Goal: Check status: Check status

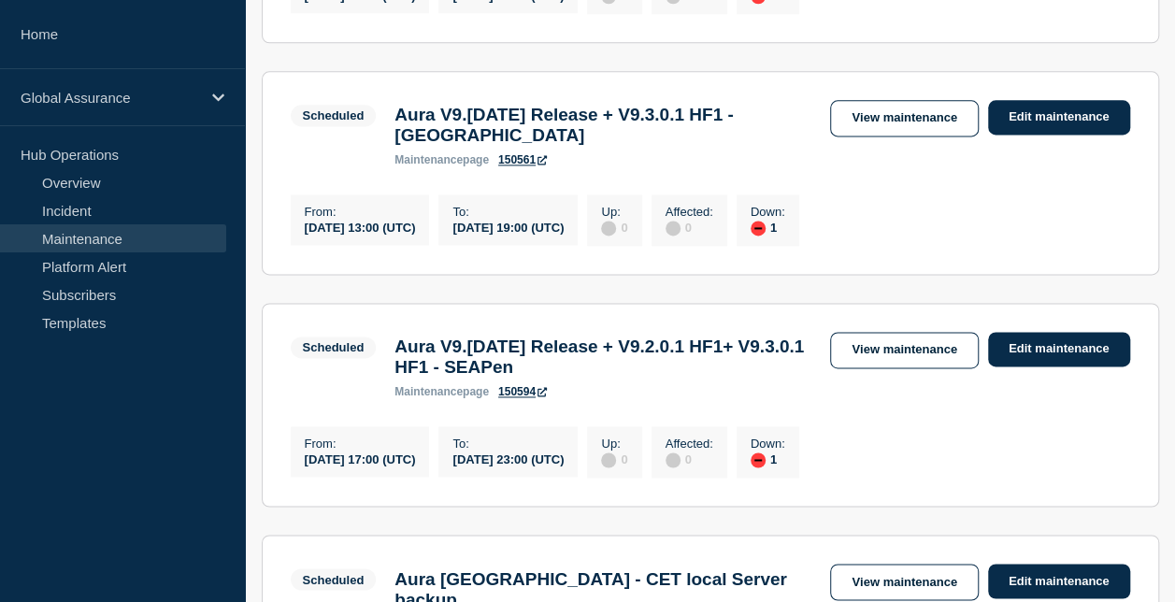
scroll to position [1216, 0]
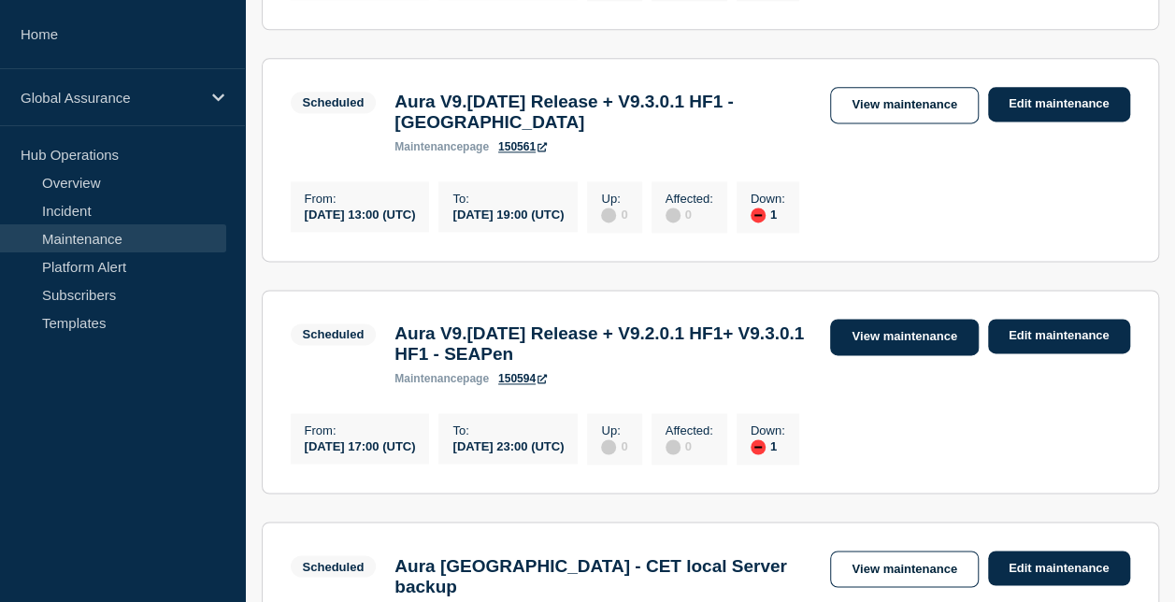
click at [864, 355] on link "View maintenance" at bounding box center [904, 337] width 148 height 36
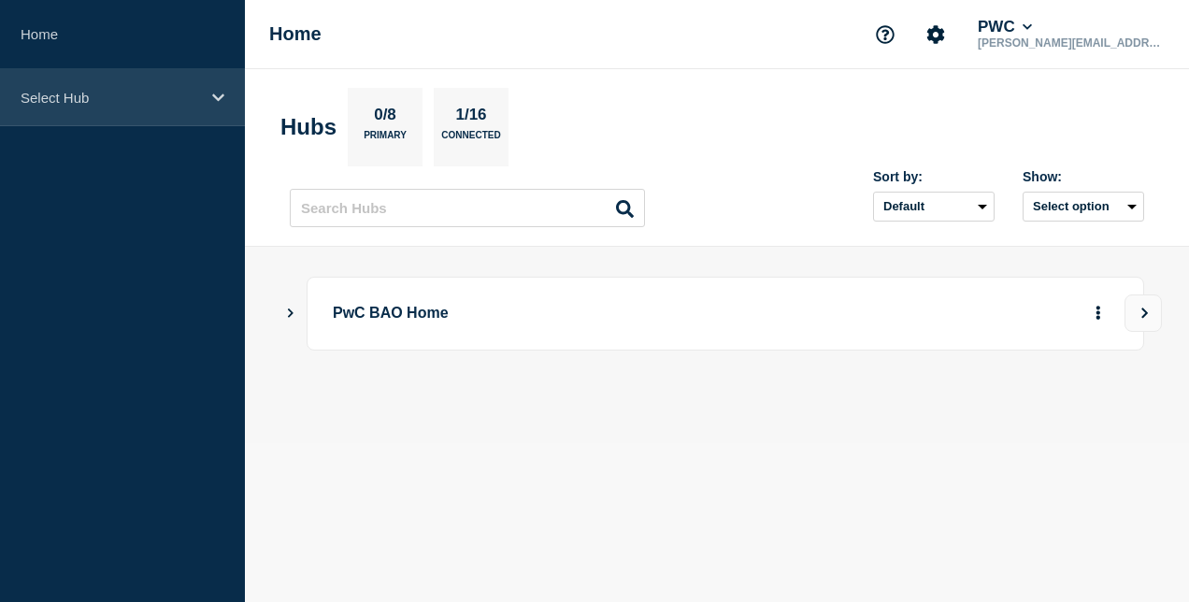
click at [151, 94] on p "Select Hub" at bounding box center [111, 98] width 180 height 16
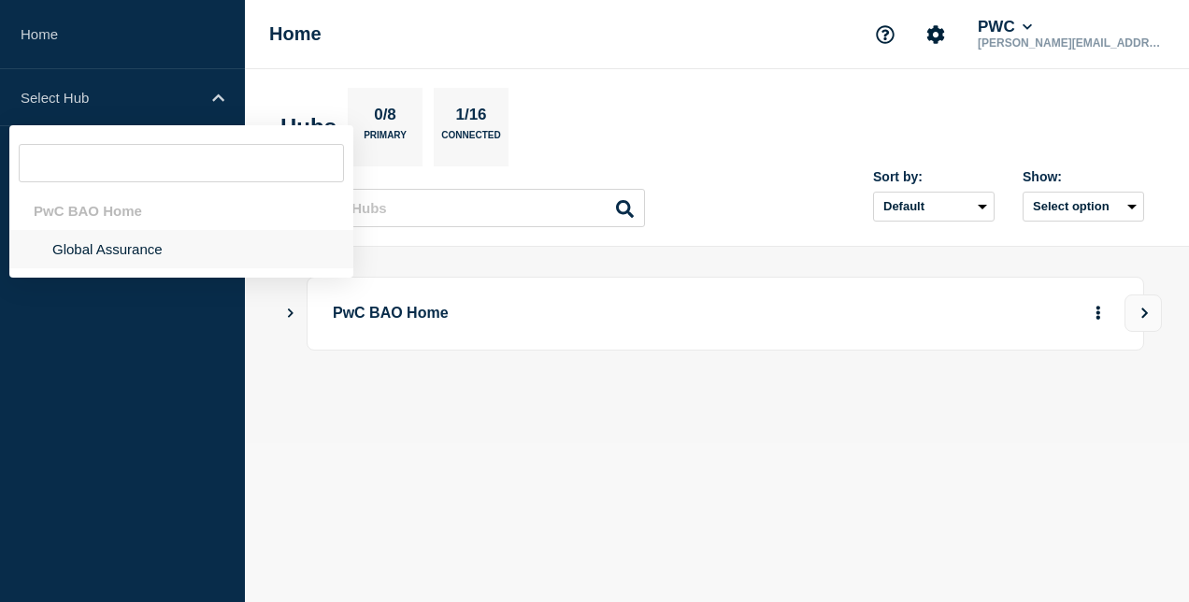
click at [151, 251] on li "Global Assurance" at bounding box center [181, 249] width 344 height 38
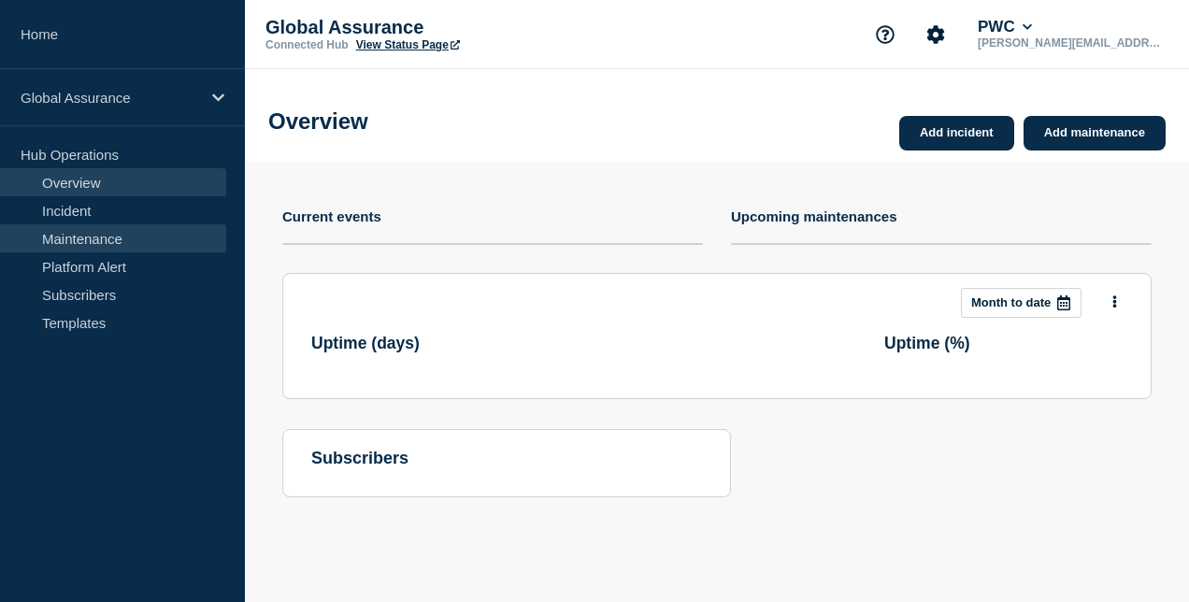
click at [155, 245] on link "Maintenance" at bounding box center [113, 238] width 226 height 28
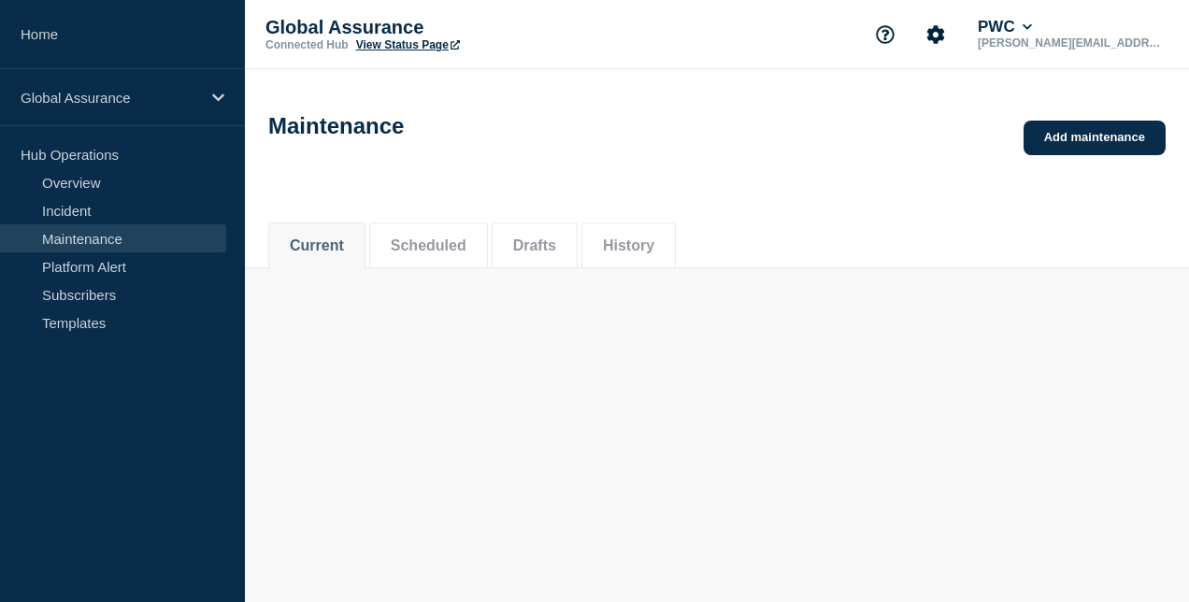
click at [426, 254] on button "Scheduled" at bounding box center [429, 246] width 76 height 17
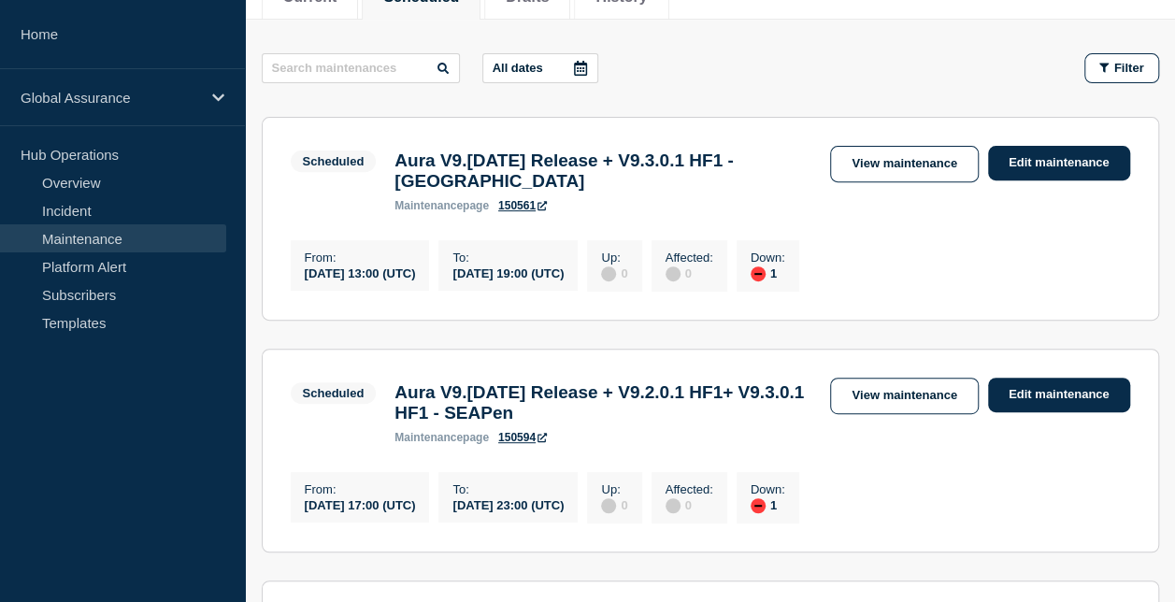
scroll to position [333, 0]
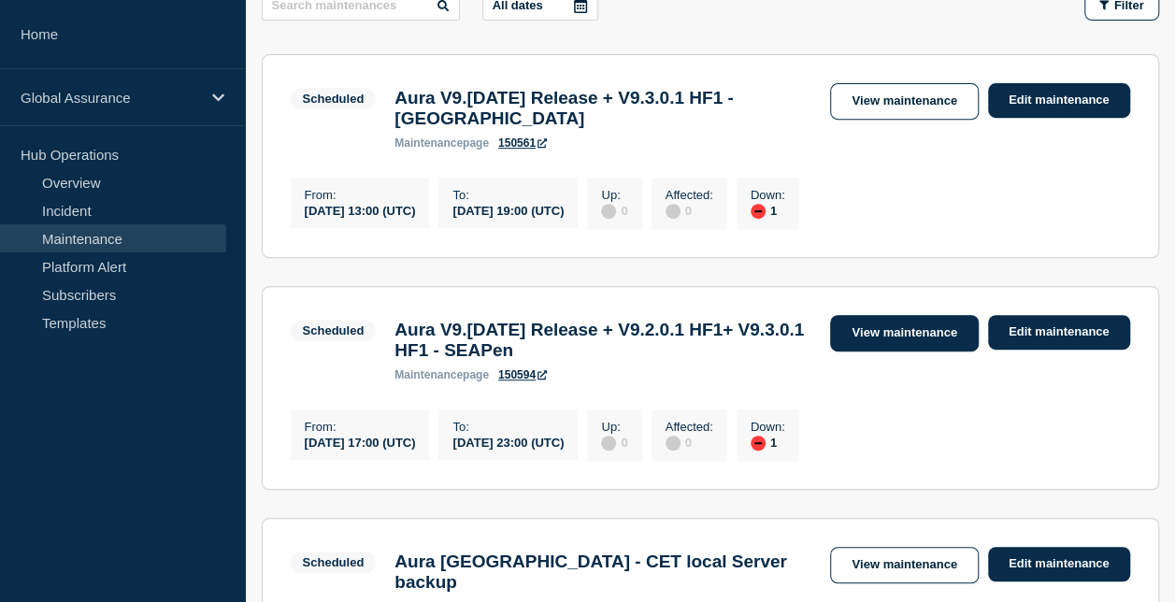
click at [907, 347] on link "View maintenance" at bounding box center [904, 333] width 148 height 36
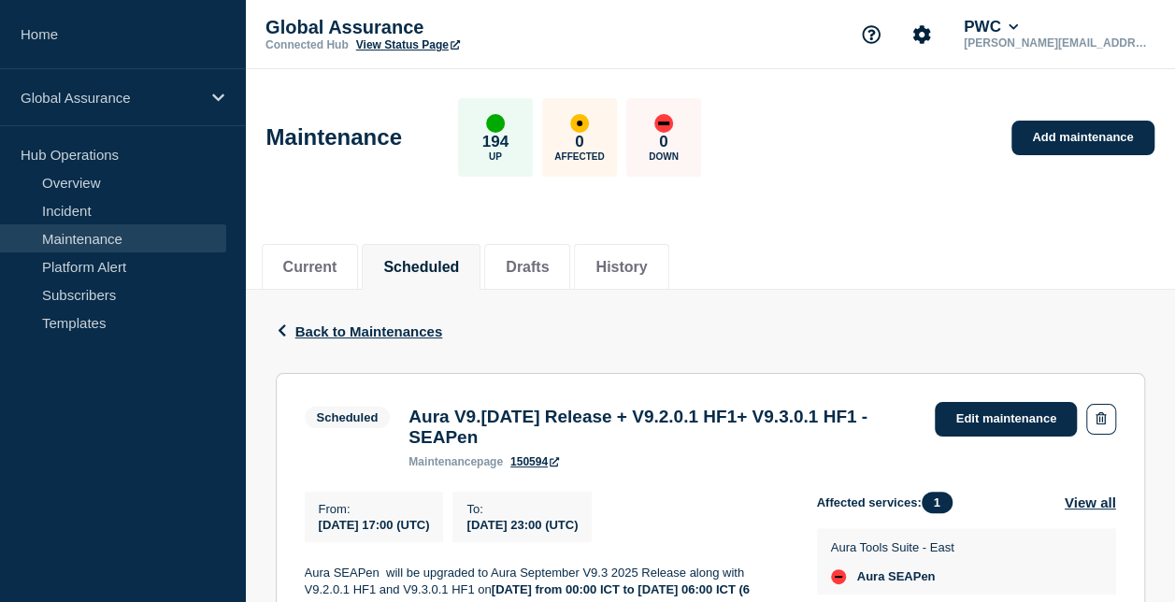
scroll to position [281, 0]
